Goal: Contribute content: Contribute content

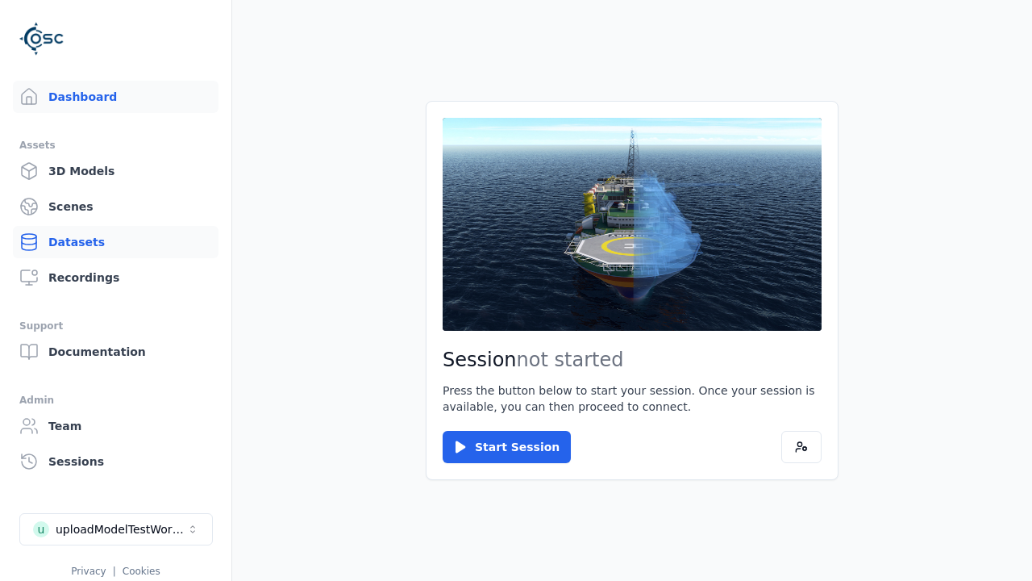
click at [115, 242] on link "Datasets" at bounding box center [116, 242] width 206 height 32
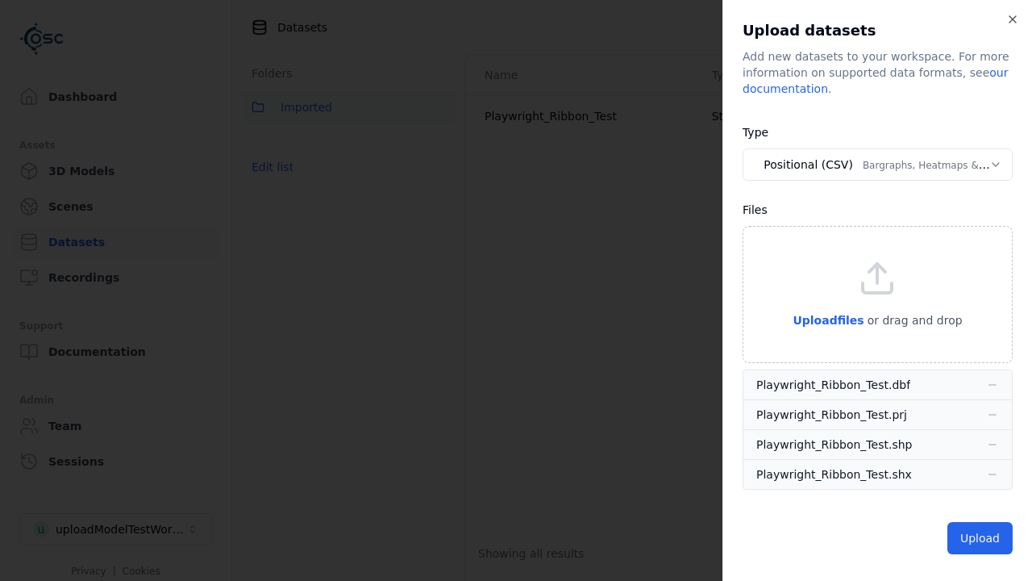
click at [878, 165] on button "Positional (CSV) Bargraphs, Heatmaps & Pins" at bounding box center [878, 164] width 270 height 32
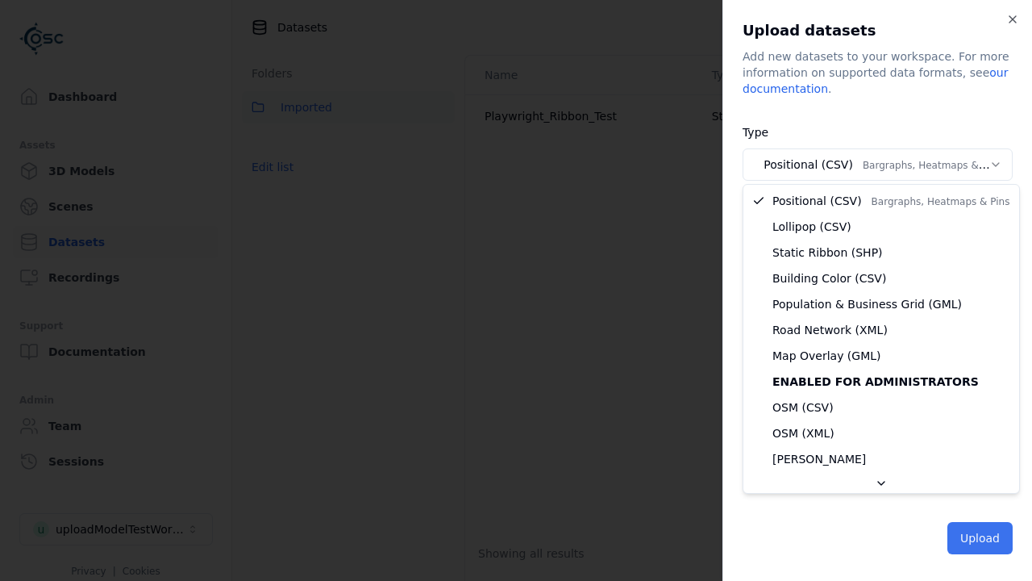
select select "*****"
click at [982, 538] on button "Upload" at bounding box center [980, 538] width 65 height 32
